Goal: Learn about a topic

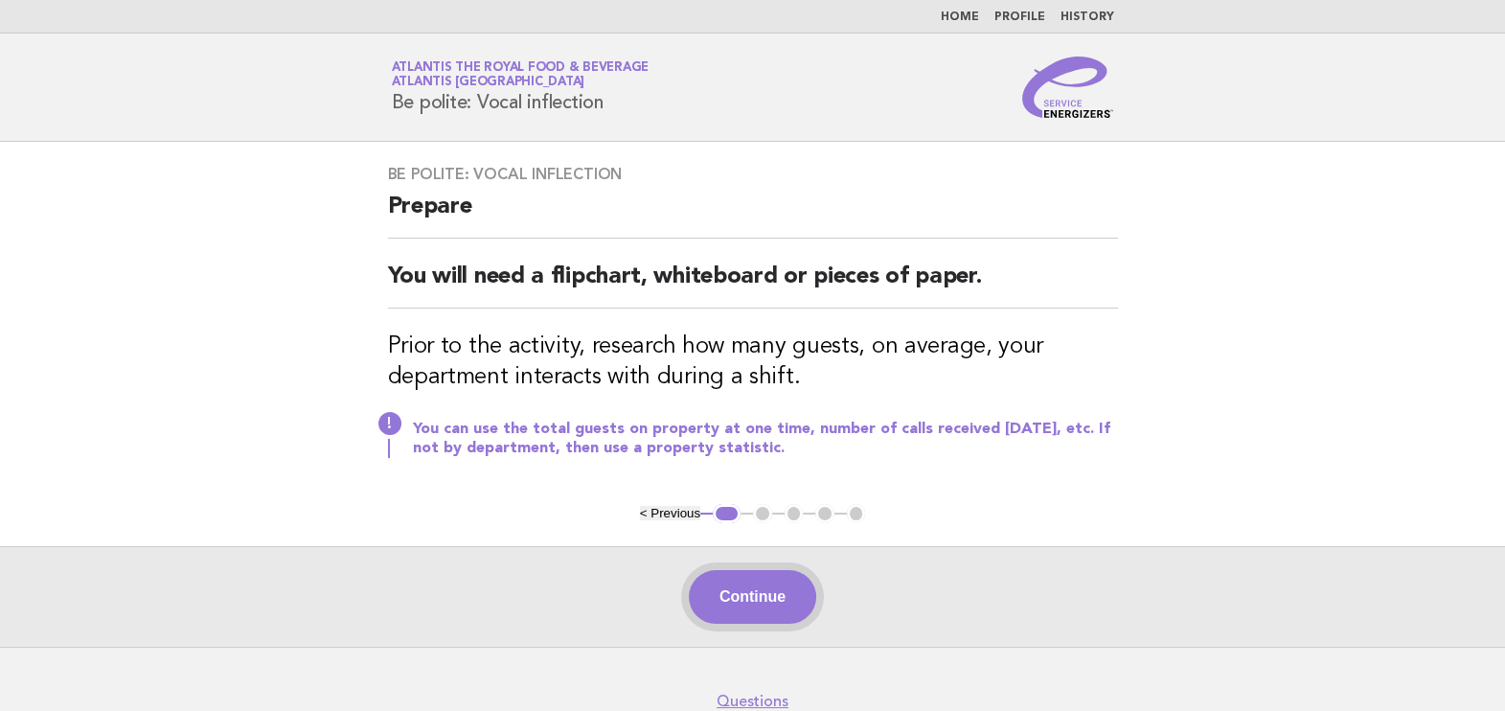
click at [740, 595] on button "Continue" at bounding box center [752, 597] width 127 height 54
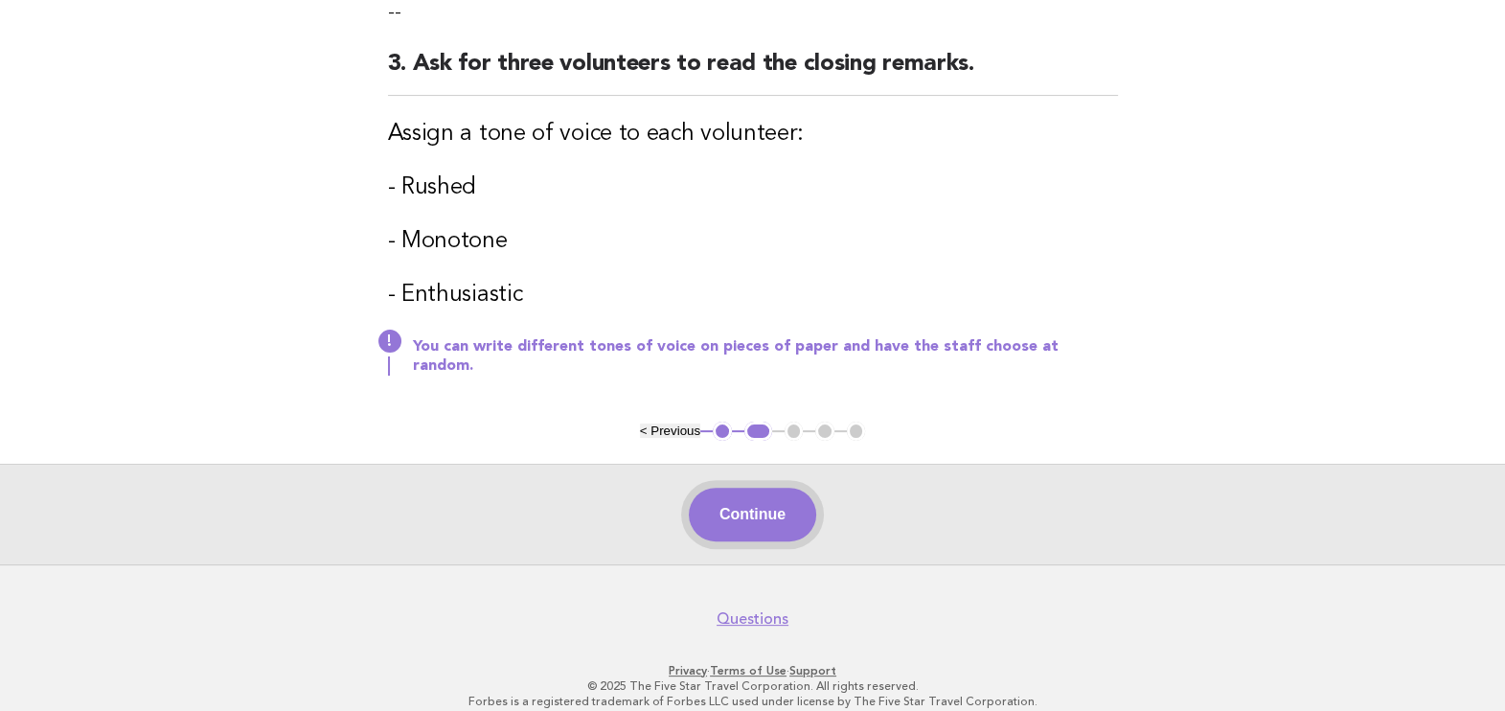
click at [785, 492] on button "Continue" at bounding box center [752, 514] width 127 height 54
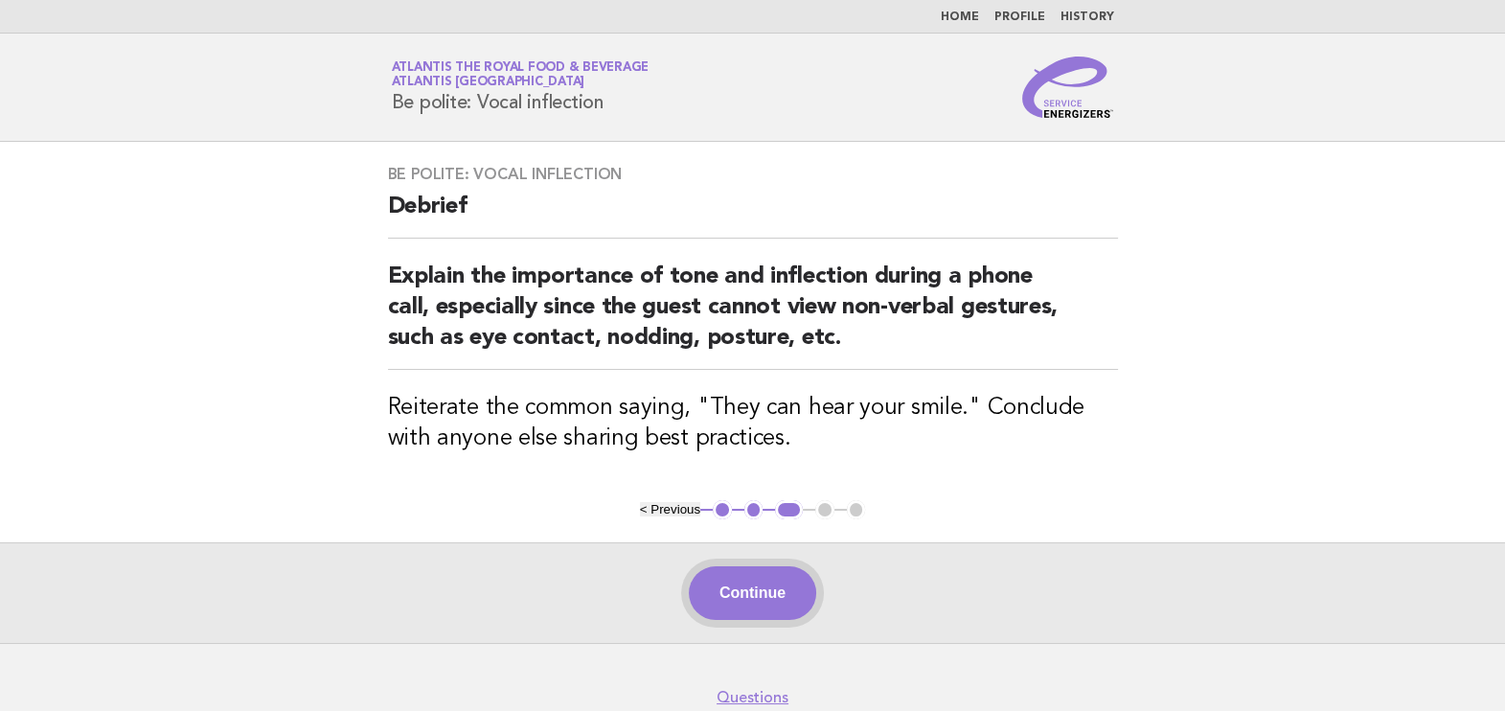
click at [767, 584] on button "Continue" at bounding box center [752, 593] width 127 height 54
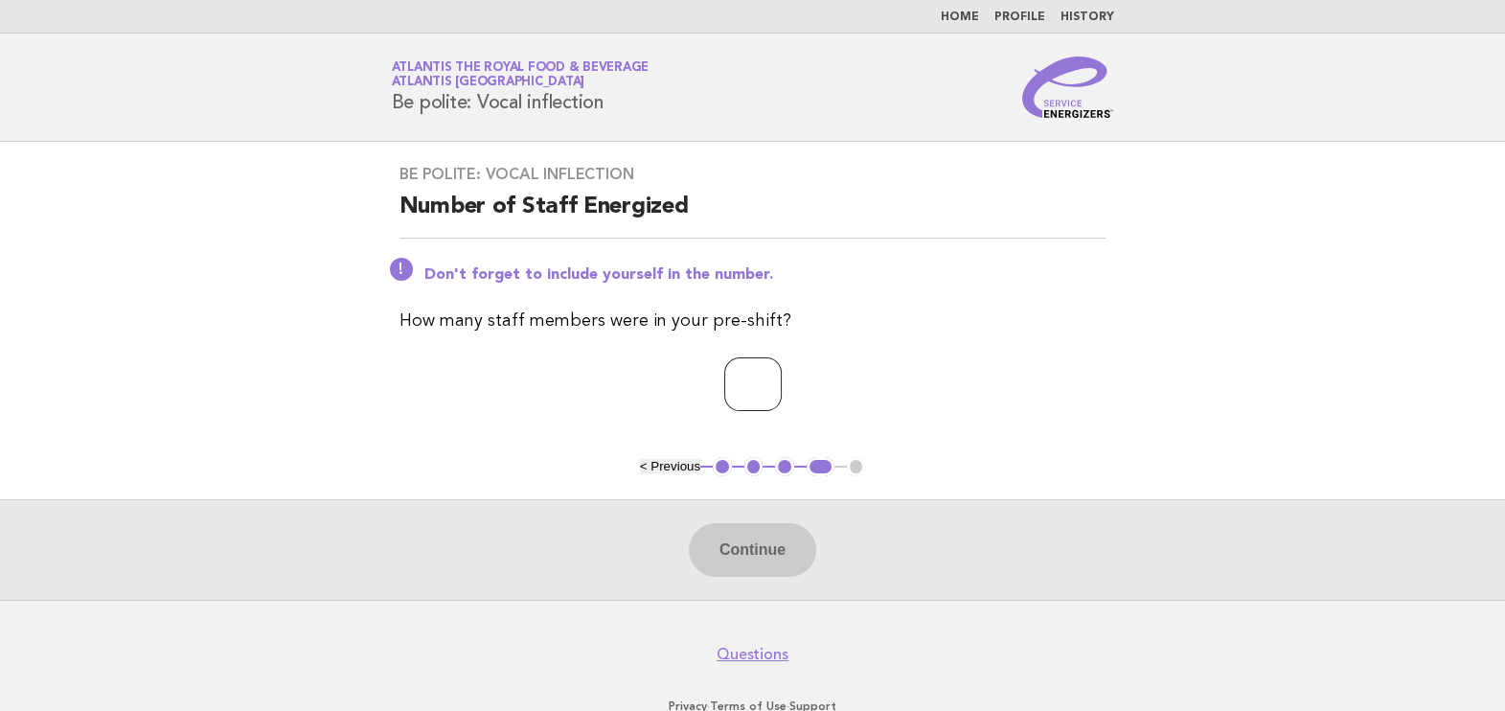
click at [742, 361] on input "number" at bounding box center [752, 384] width 57 height 54
type input "**"
click at [771, 526] on button "Continue" at bounding box center [752, 550] width 127 height 54
